Goal: Task Accomplishment & Management: Manage account settings

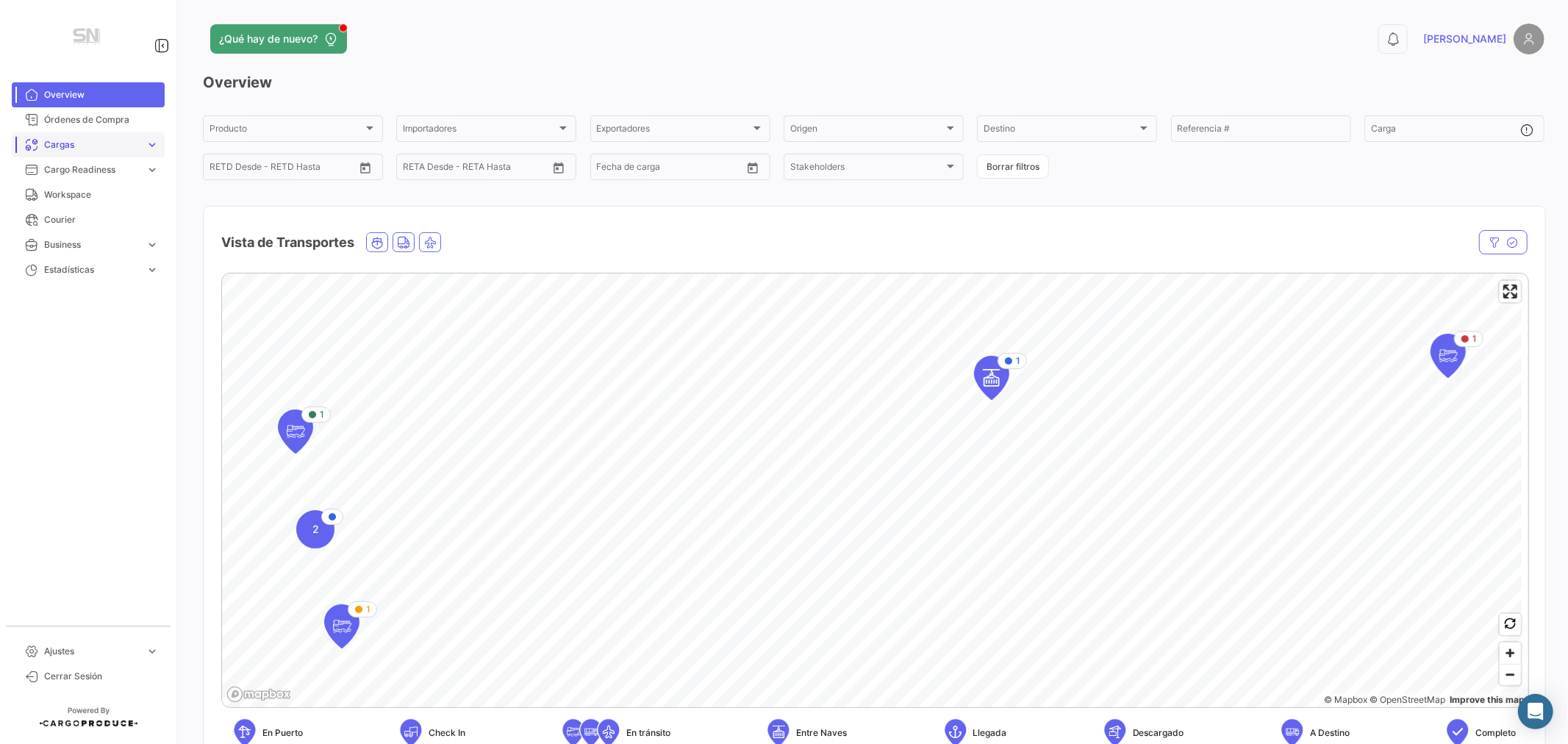
click at [96, 145] on span "Cargas" at bounding box center [92, 145] width 95 height 13
click at [92, 201] on span "Cargas Marítimas" at bounding box center [75, 201] width 74 height 13
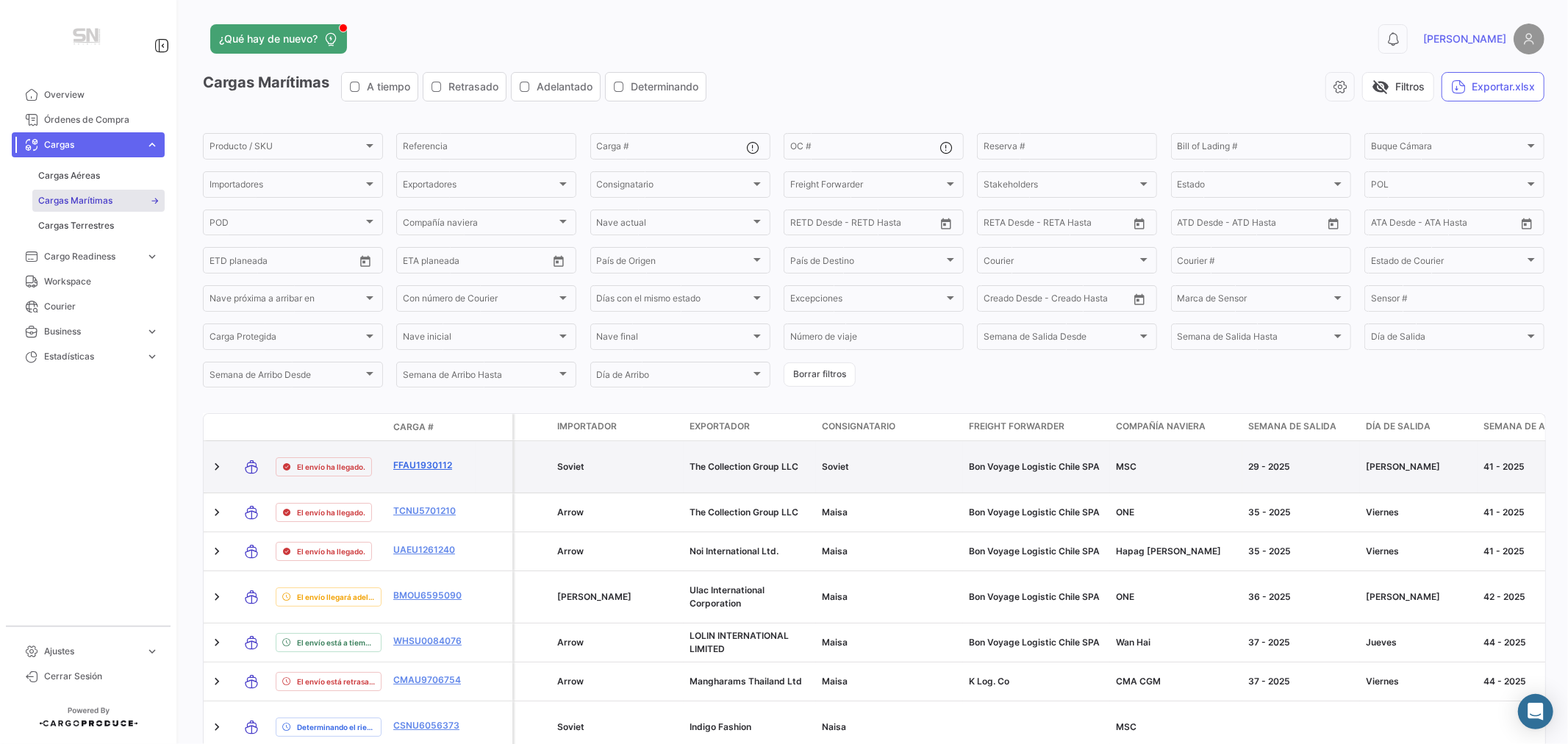
click at [428, 465] on link "FFAU1930112" at bounding box center [430, 465] width 76 height 13
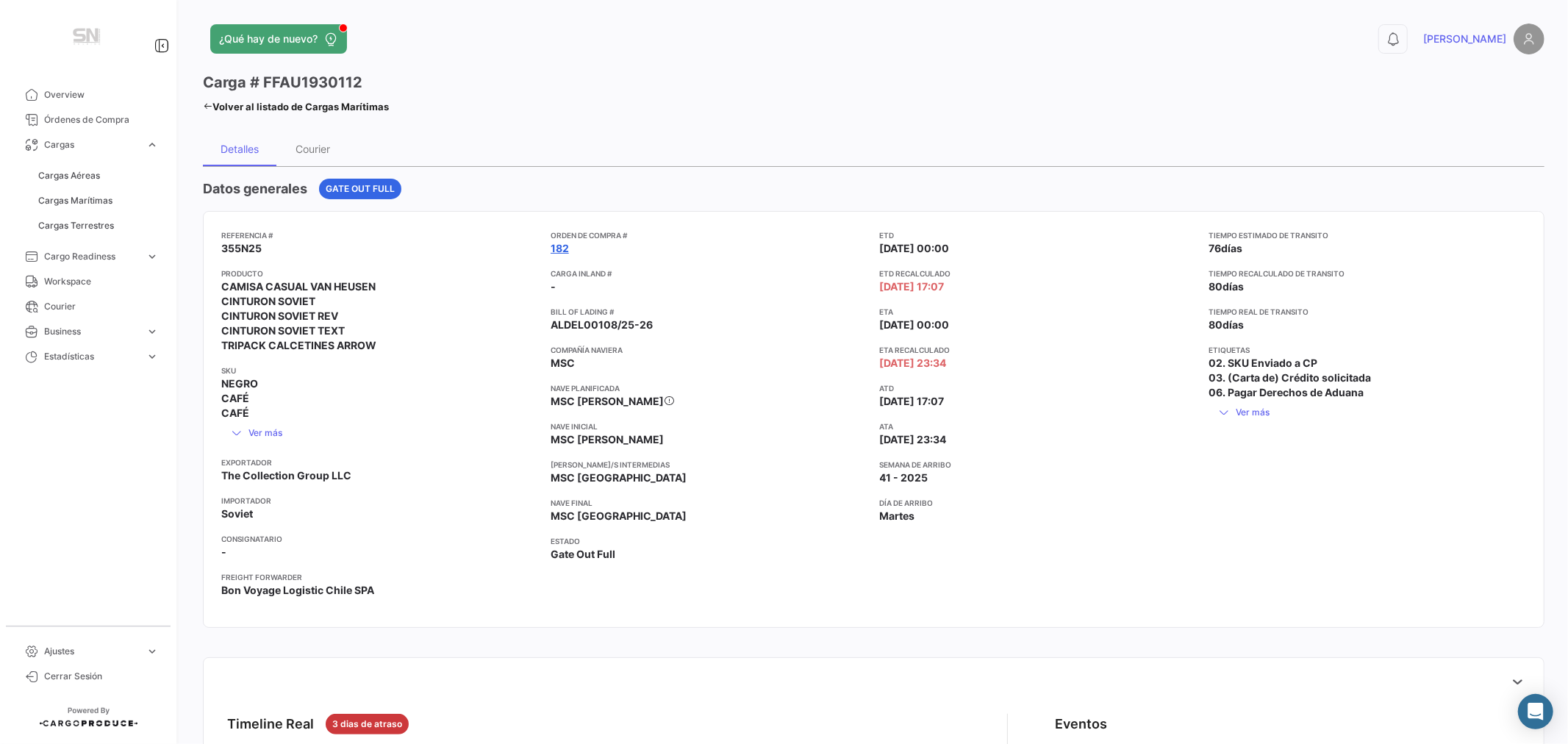
click at [561, 248] on link "182" at bounding box center [560, 248] width 18 height 15
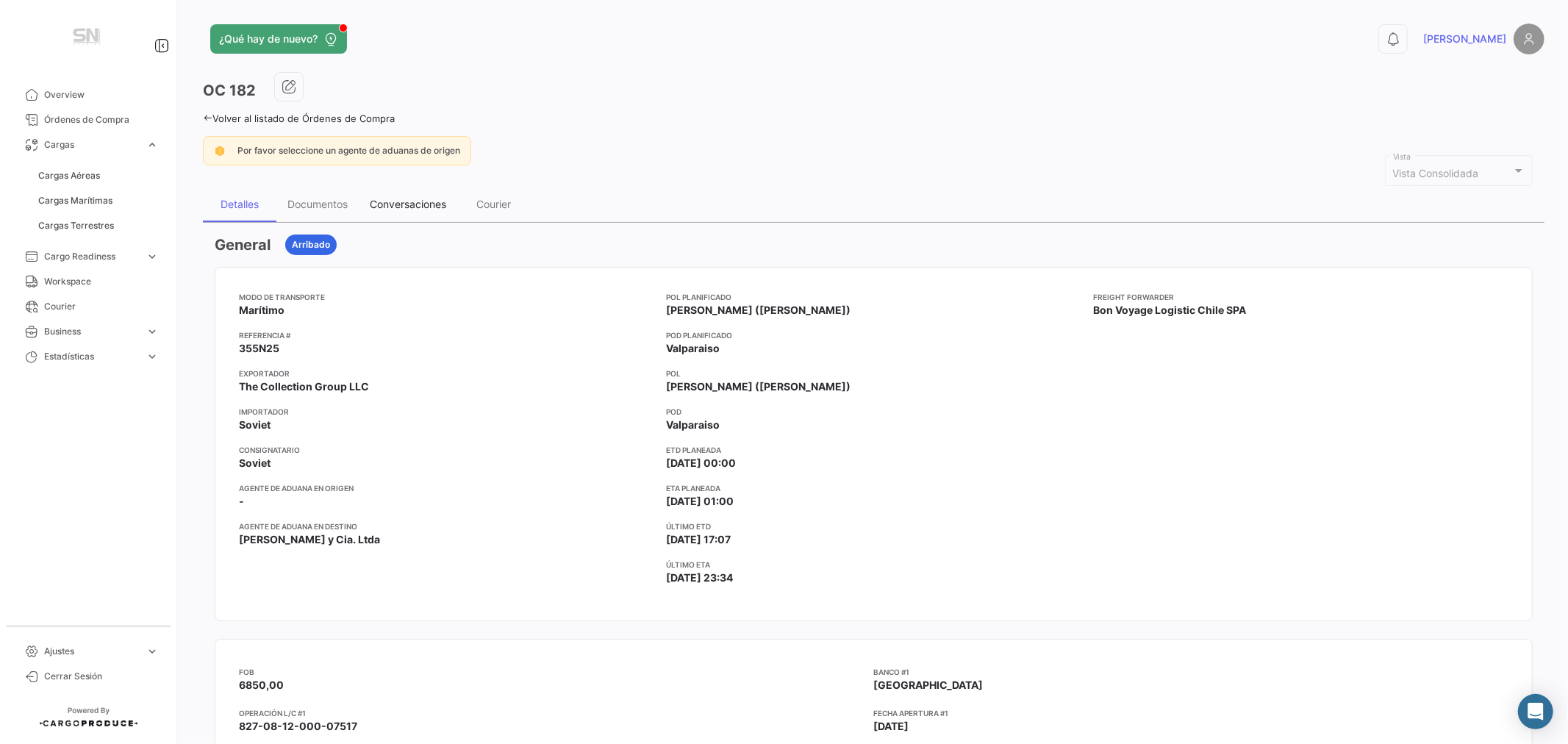
click at [404, 203] on div "Conversaciones" at bounding box center [408, 204] width 76 height 13
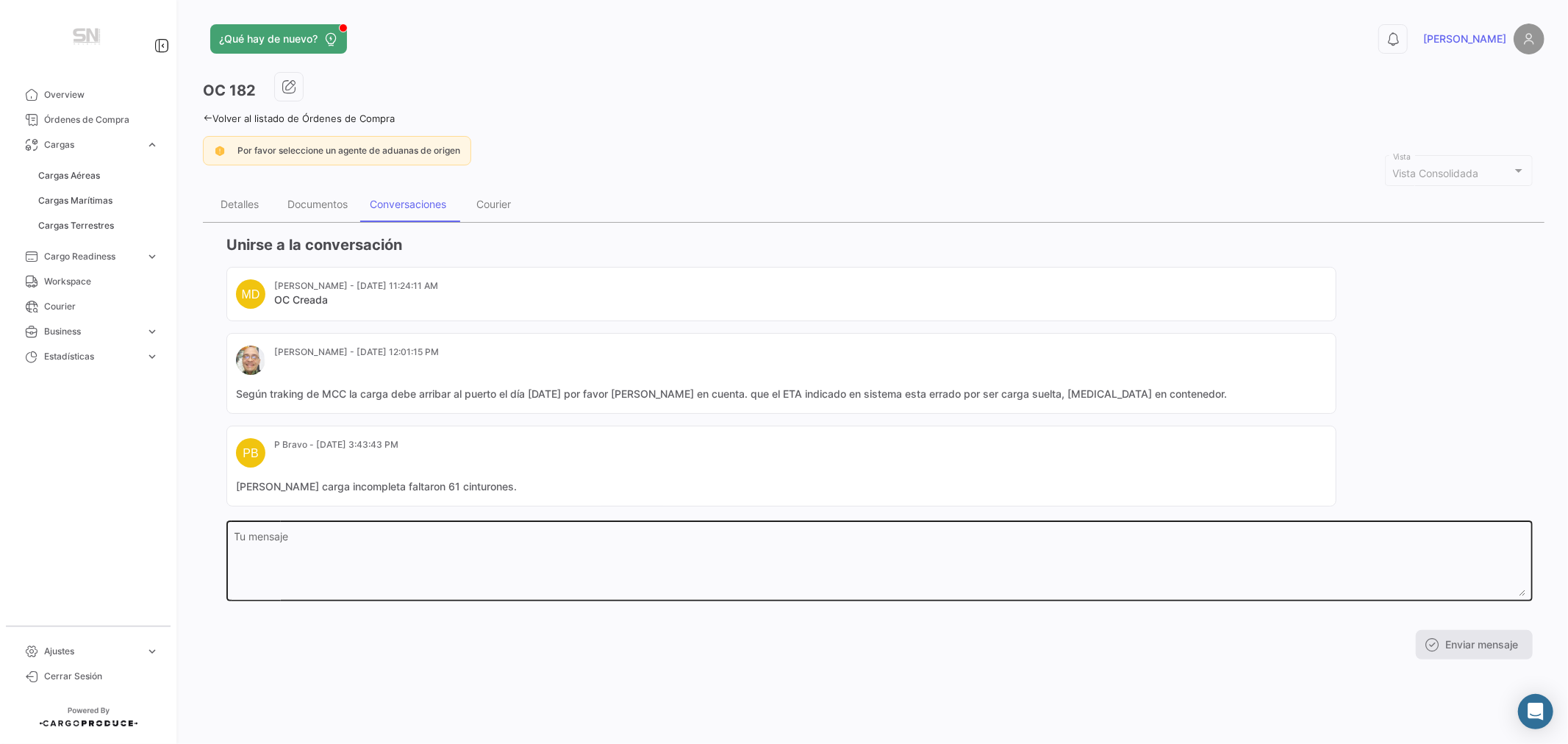
click at [323, 534] on textarea "Tu mensaje" at bounding box center [879, 563] width 1290 height 65
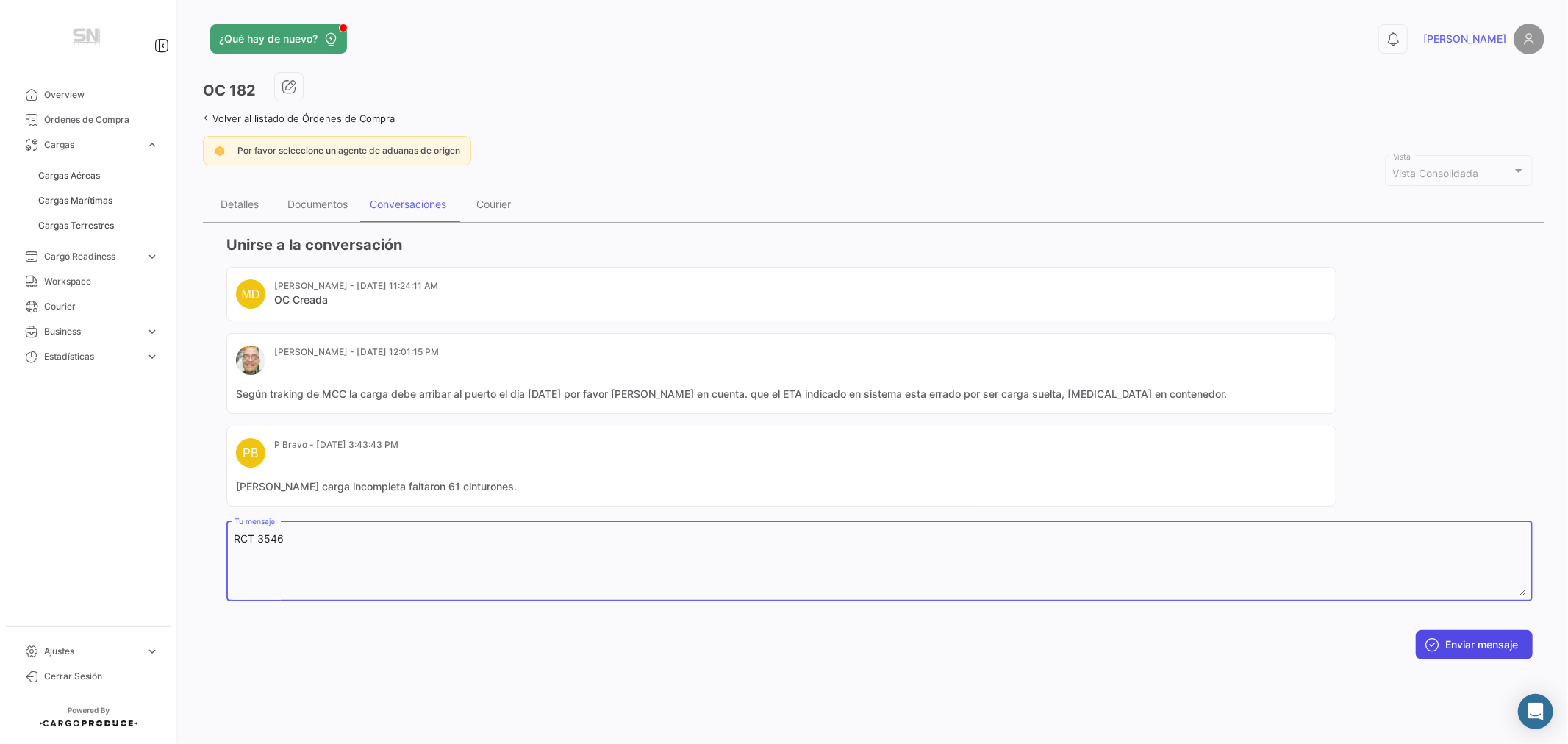
type textarea "RCT 3546"
click at [1456, 642] on button "Enviar mensaje" at bounding box center [1475, 645] width 117 height 29
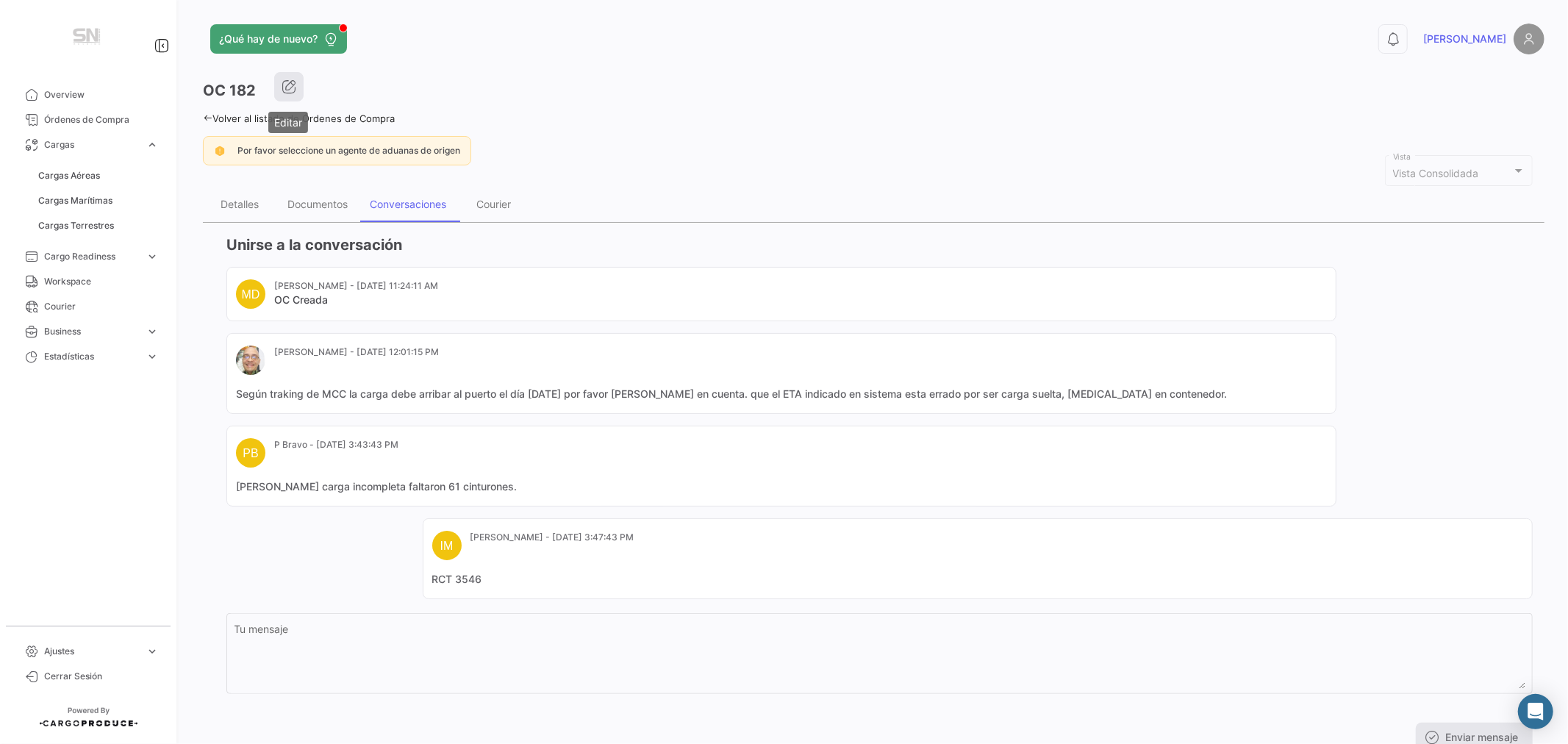
click at [290, 83] on icon "button" at bounding box center [289, 87] width 15 height 15
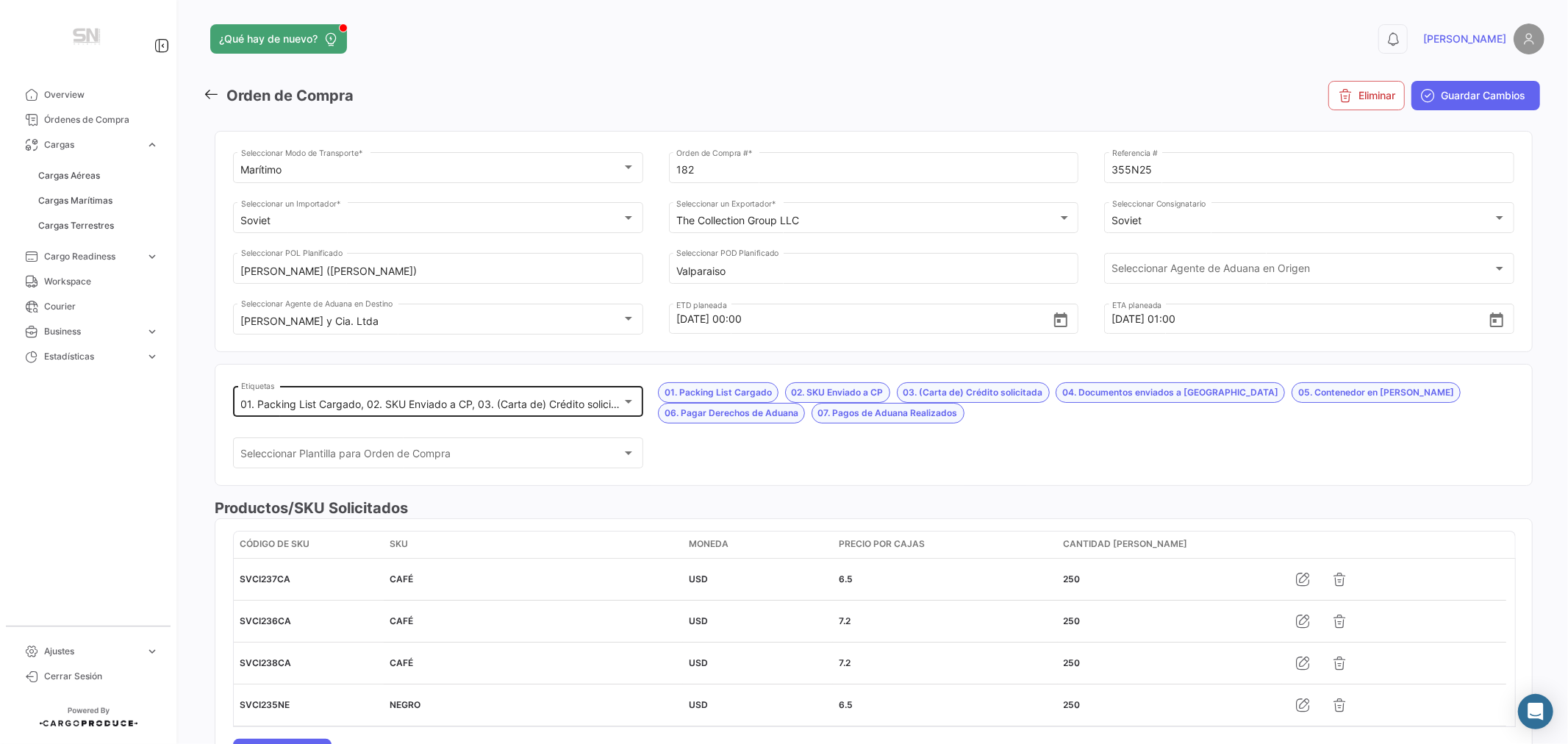
scroll to position [82, 0]
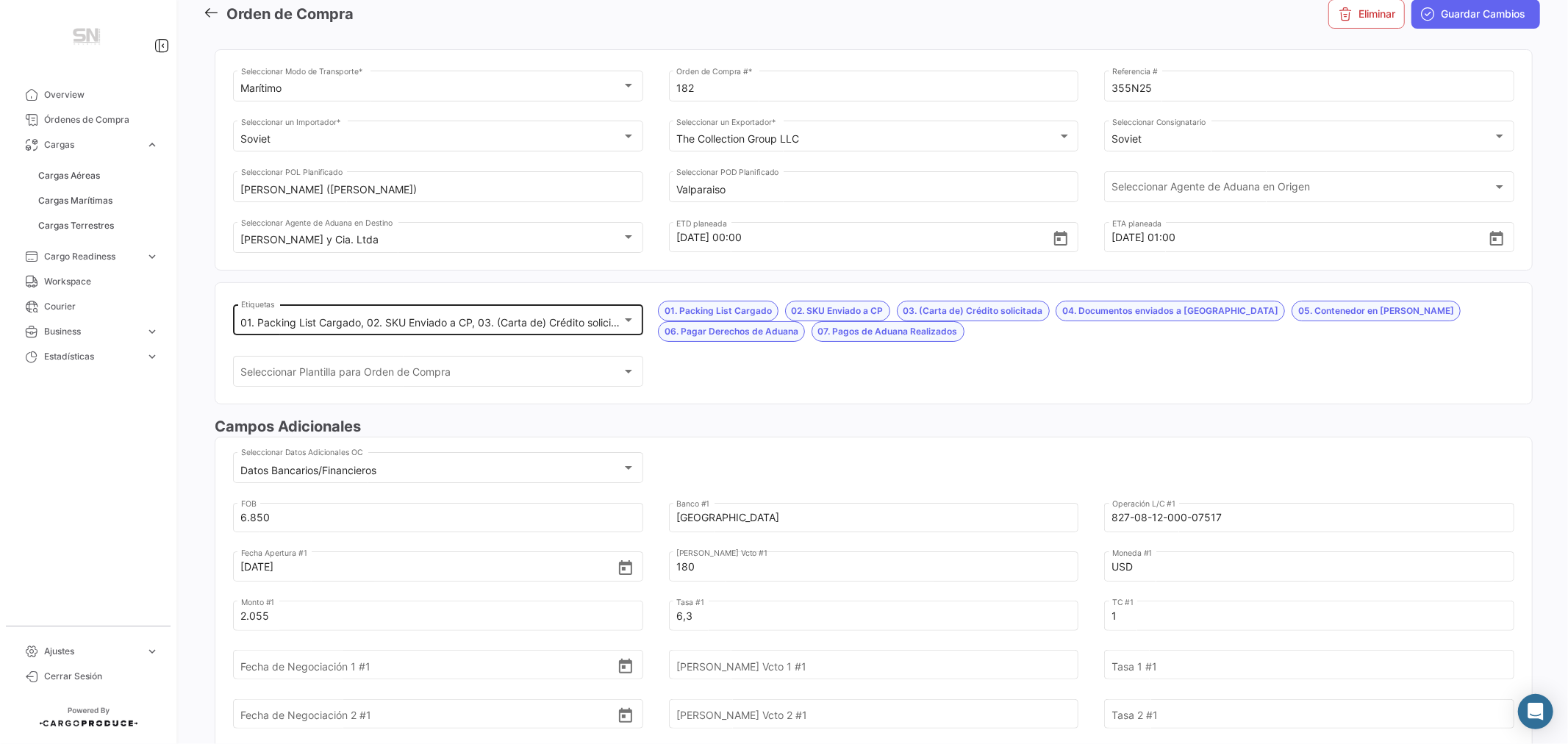
click at [454, 319] on mat-select-trigger "01. Packing List Cargado, 02. SKU Enviado a CP, 03. (Carta de) Crédito solicita…" at bounding box center [811, 323] width 1141 height 13
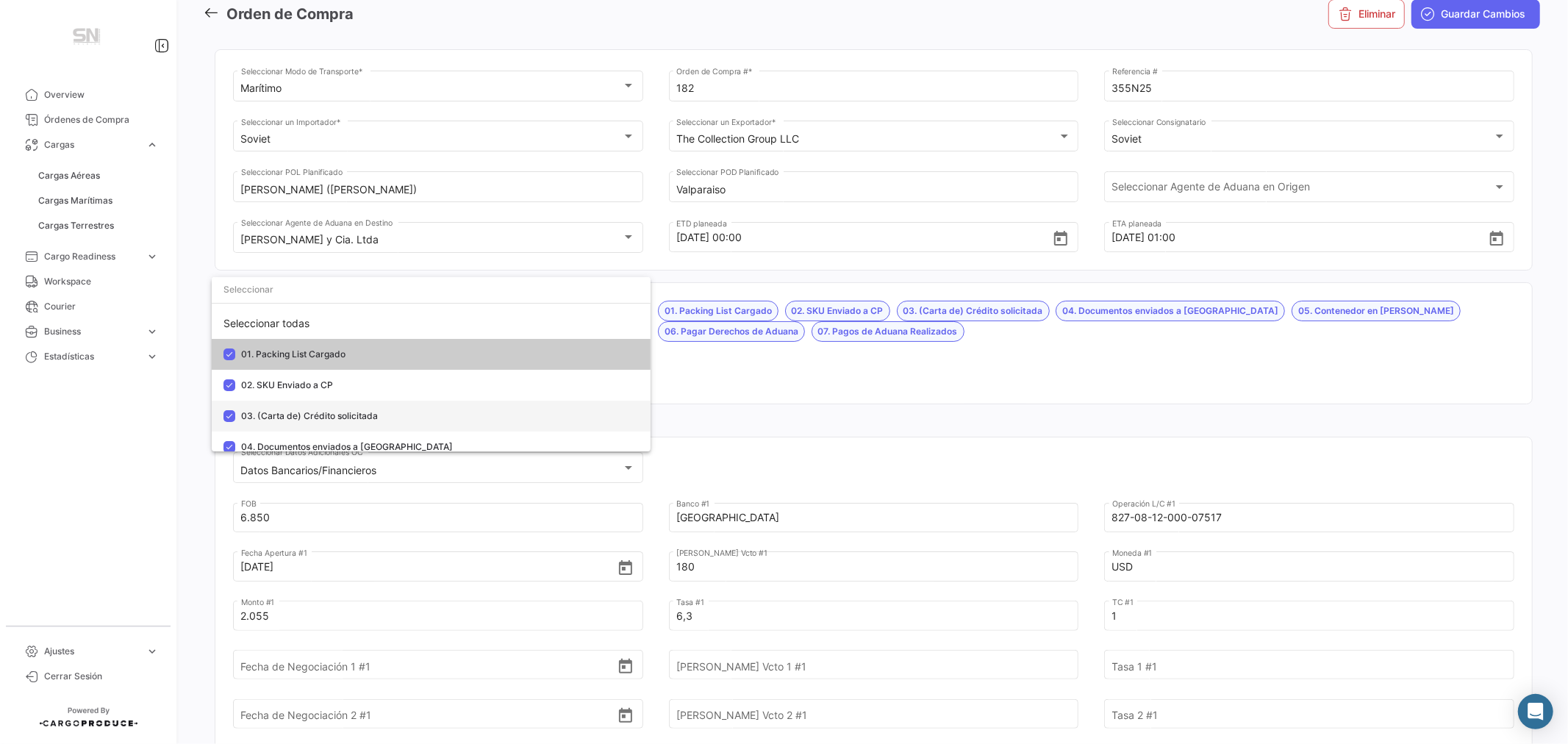
scroll to position [163, 0]
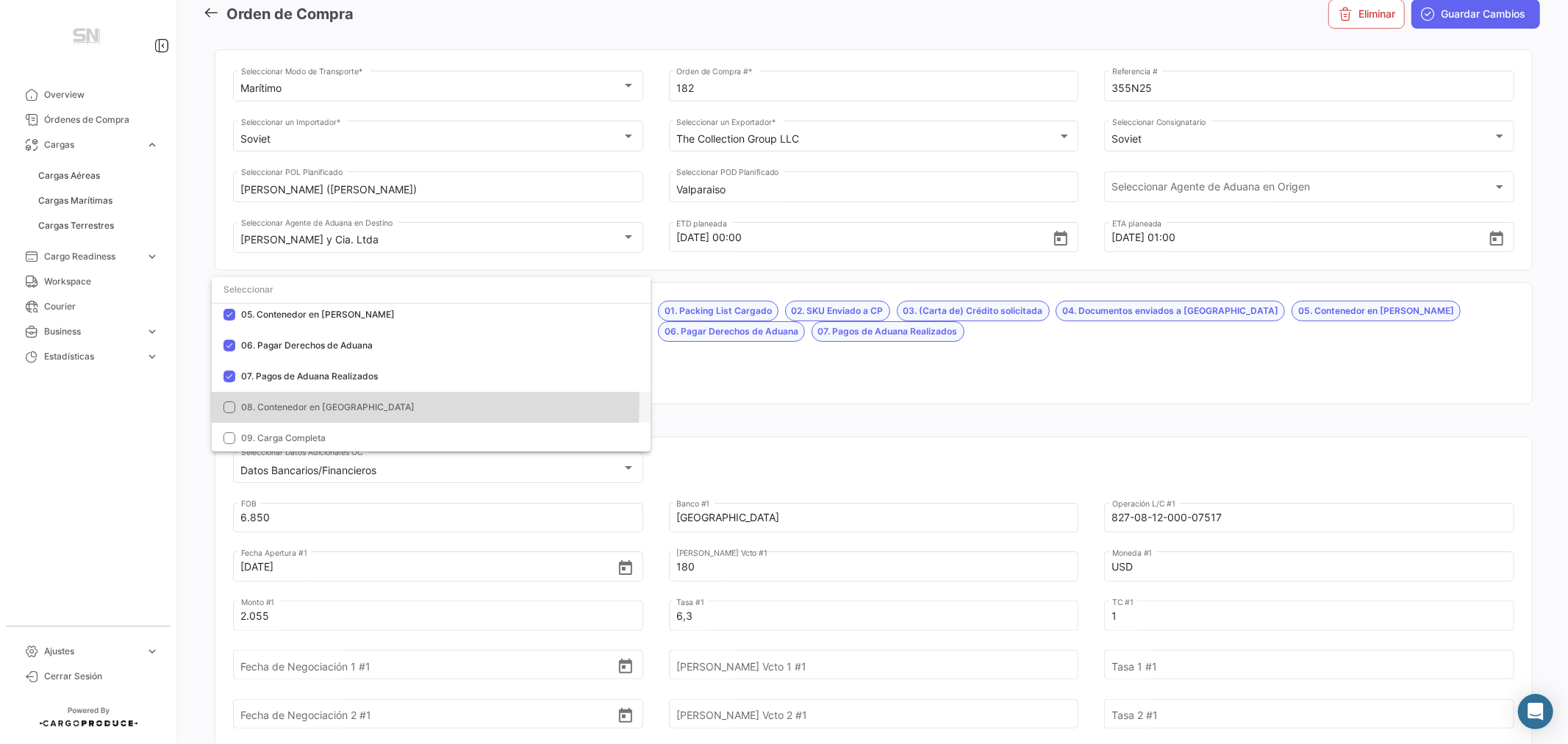
click at [333, 401] on span "08. Contenedor en [GEOGRAPHIC_DATA]" at bounding box center [327, 407] width 173 height 11
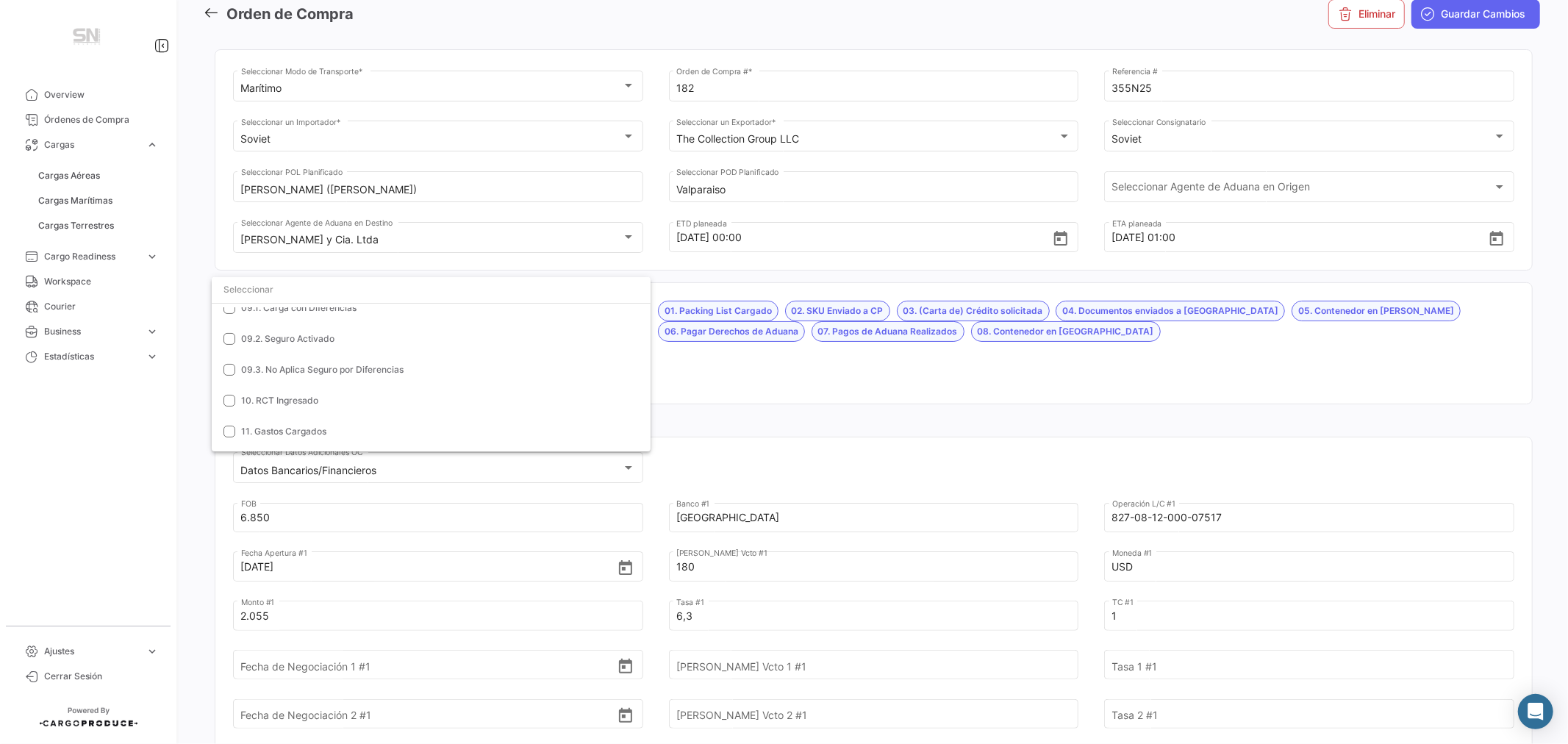
scroll to position [326, 0]
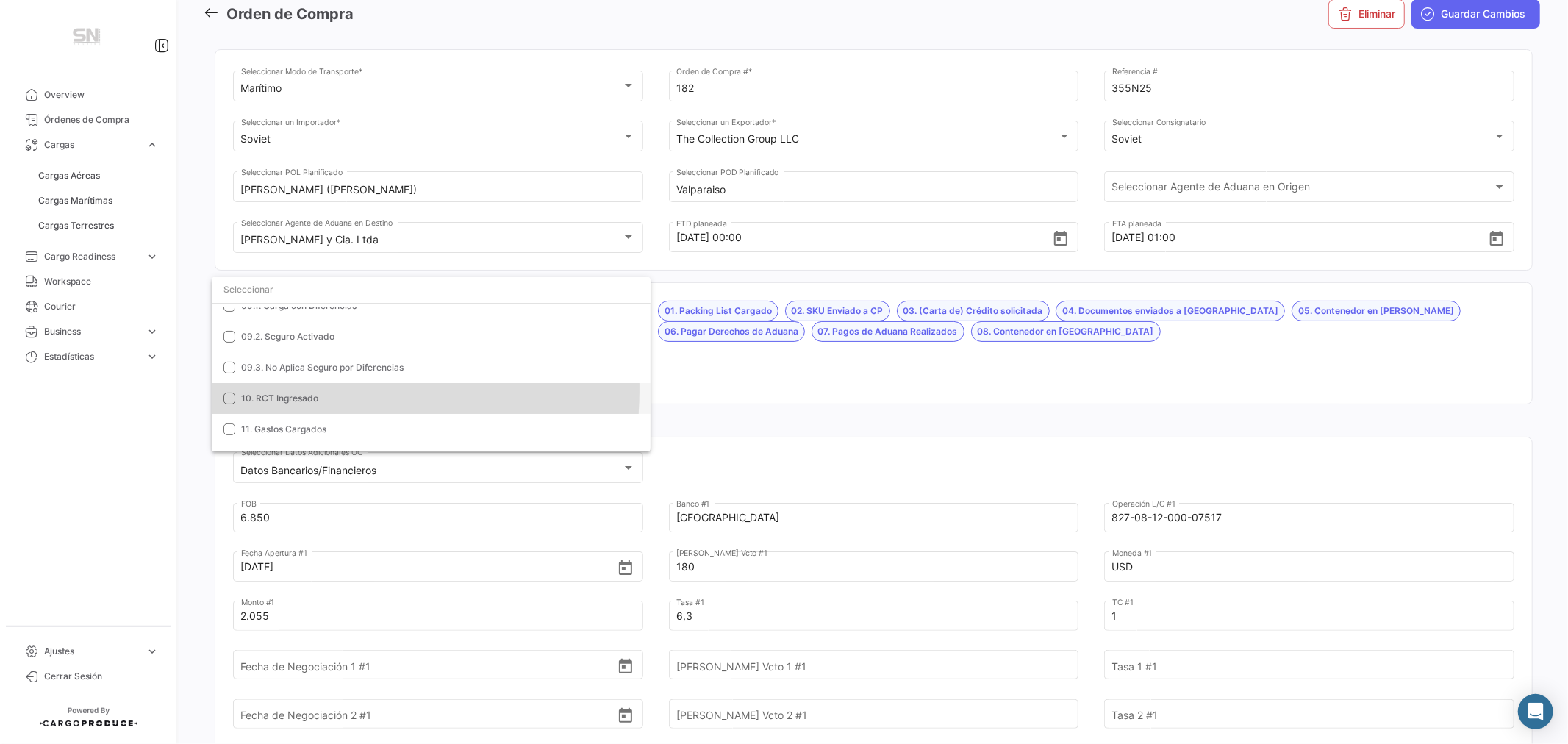
click at [305, 389] on mat-option "10. RCT Ingresado" at bounding box center [430, 399] width 439 height 31
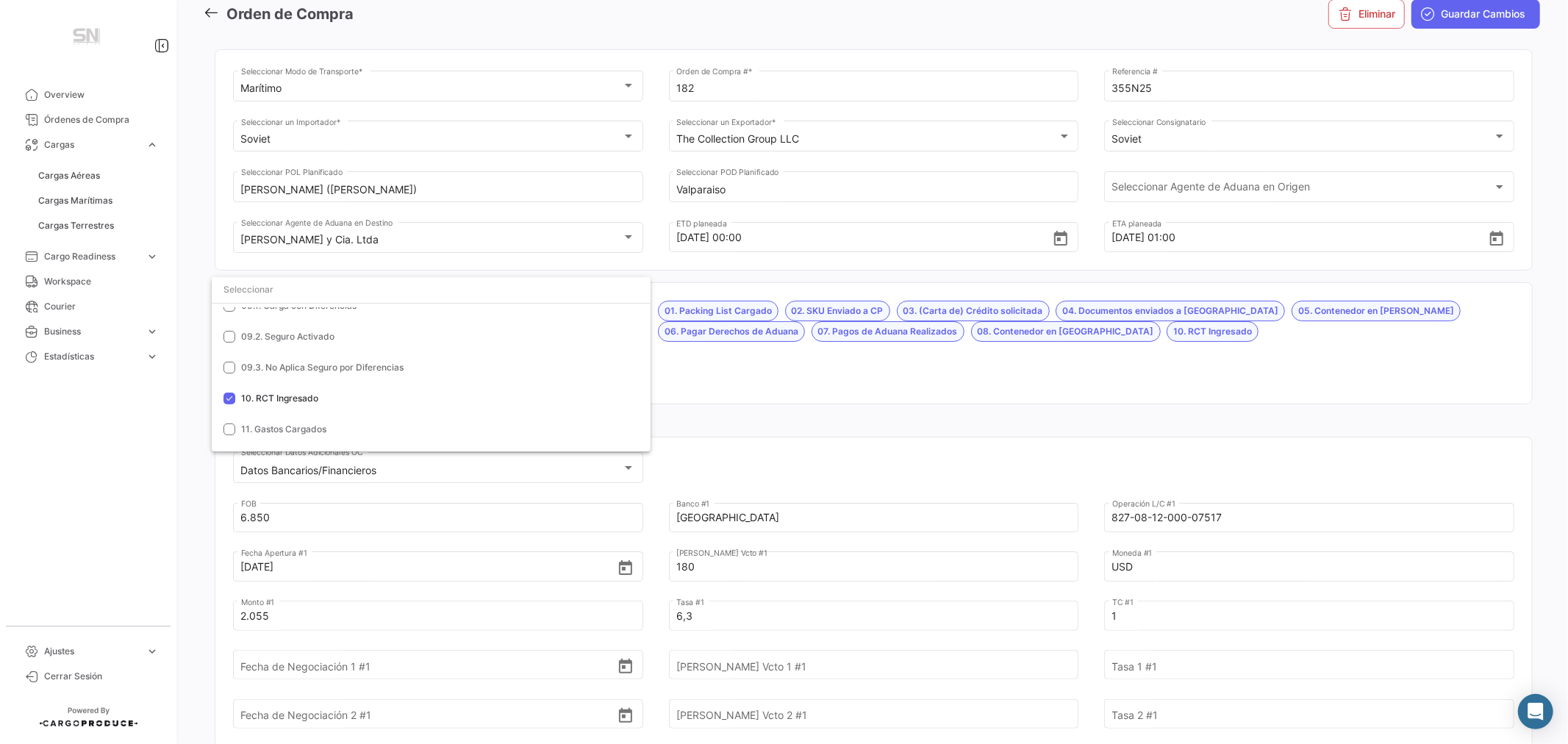
click at [806, 367] on div at bounding box center [784, 372] width 1568 height 744
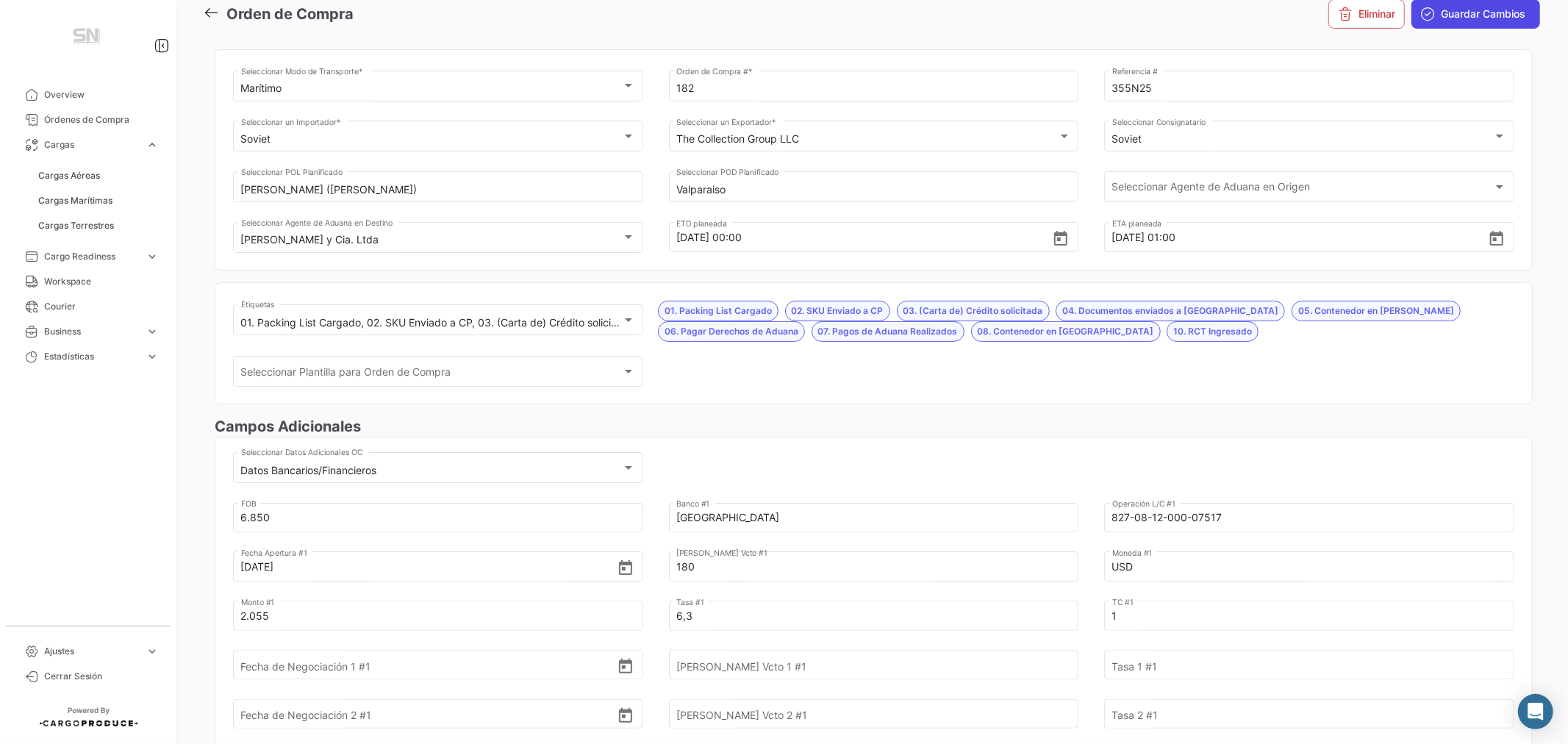
click at [1460, 16] on span "Guardar Cambios" at bounding box center [1483, 14] width 84 height 15
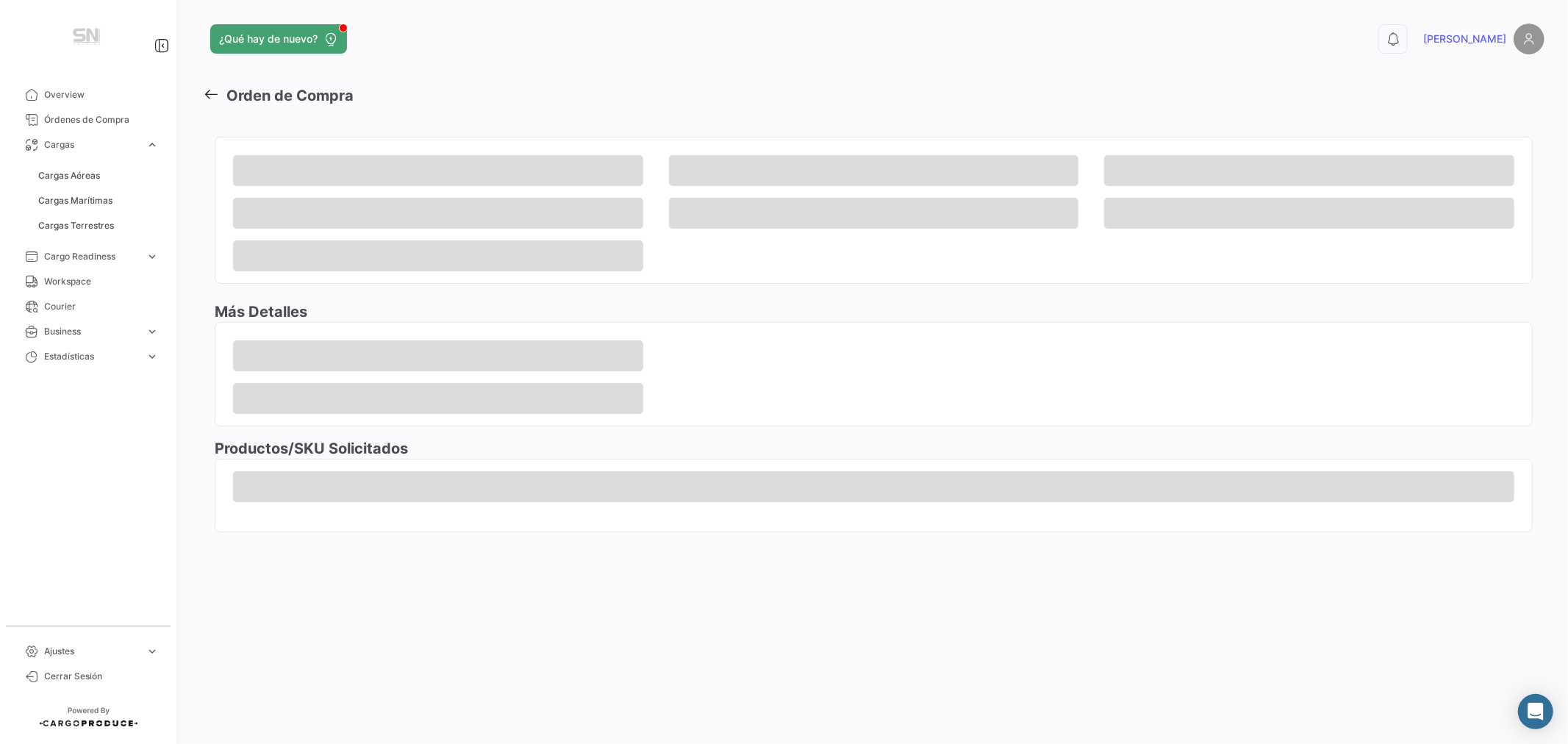
scroll to position [0, 0]
